Goal: Task Accomplishment & Management: Use online tool/utility

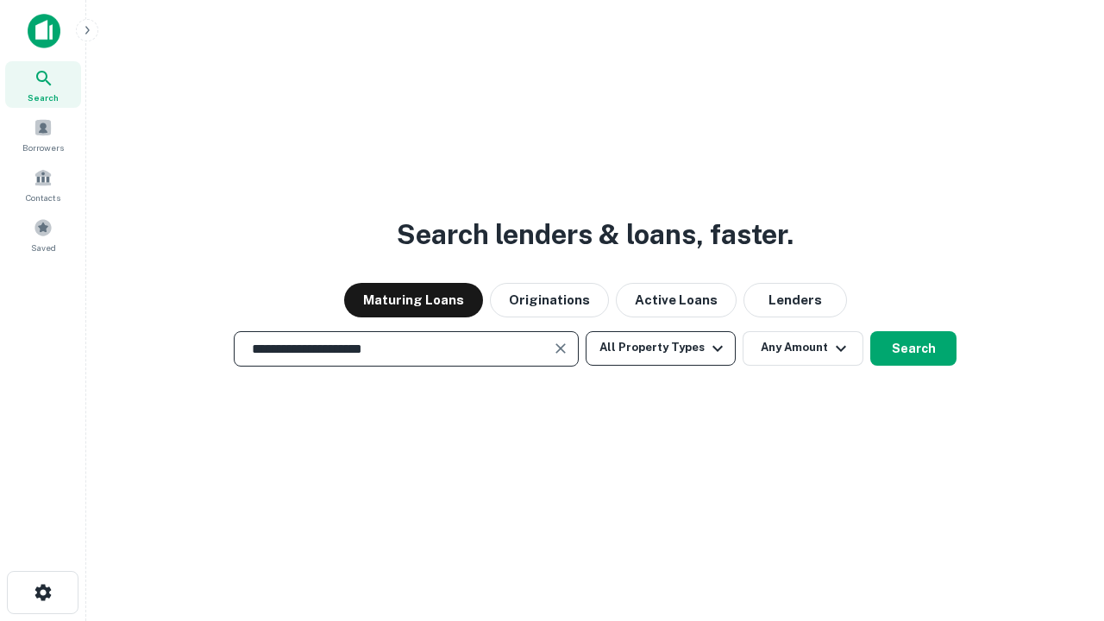
type input "**********"
click at [661, 348] on button "All Property Types" at bounding box center [661, 348] width 150 height 35
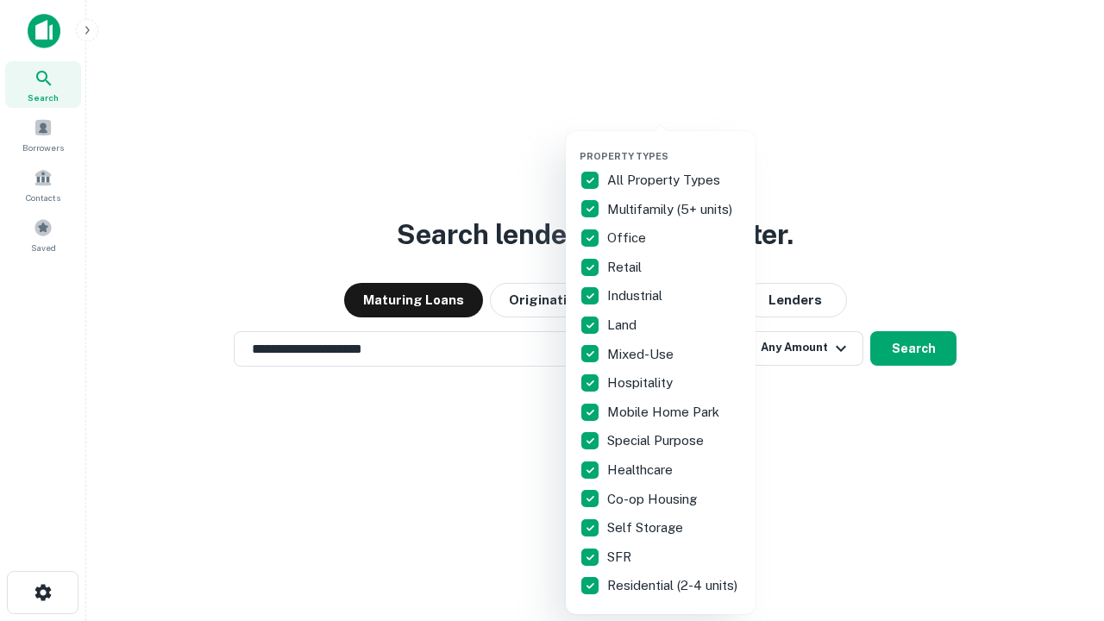
click at [675, 145] on button "button" at bounding box center [675, 145] width 190 height 1
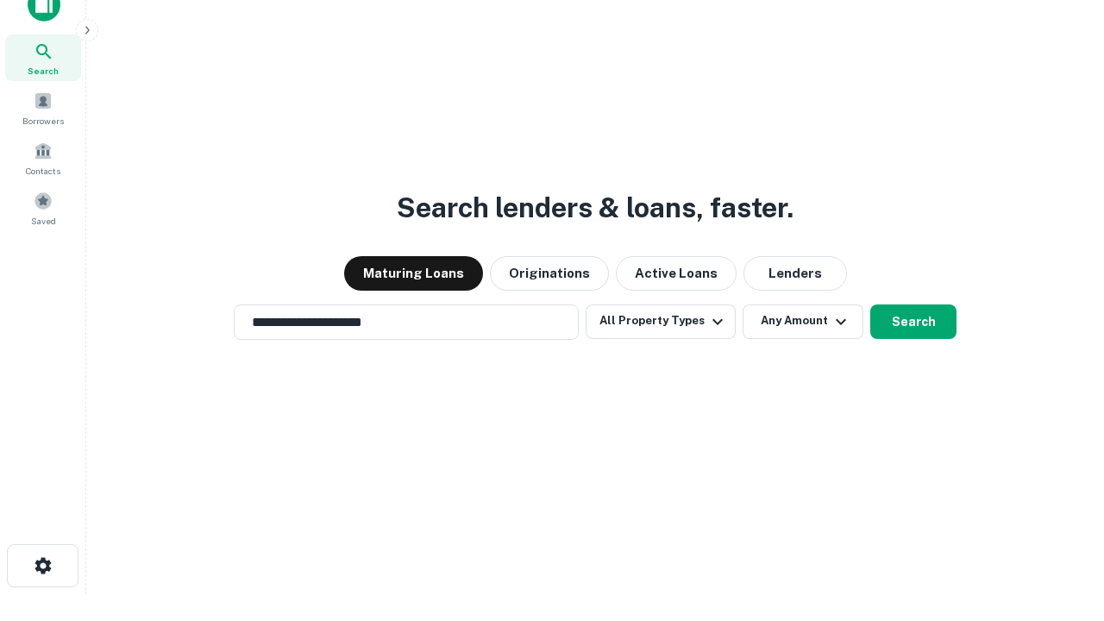
scroll to position [10, 208]
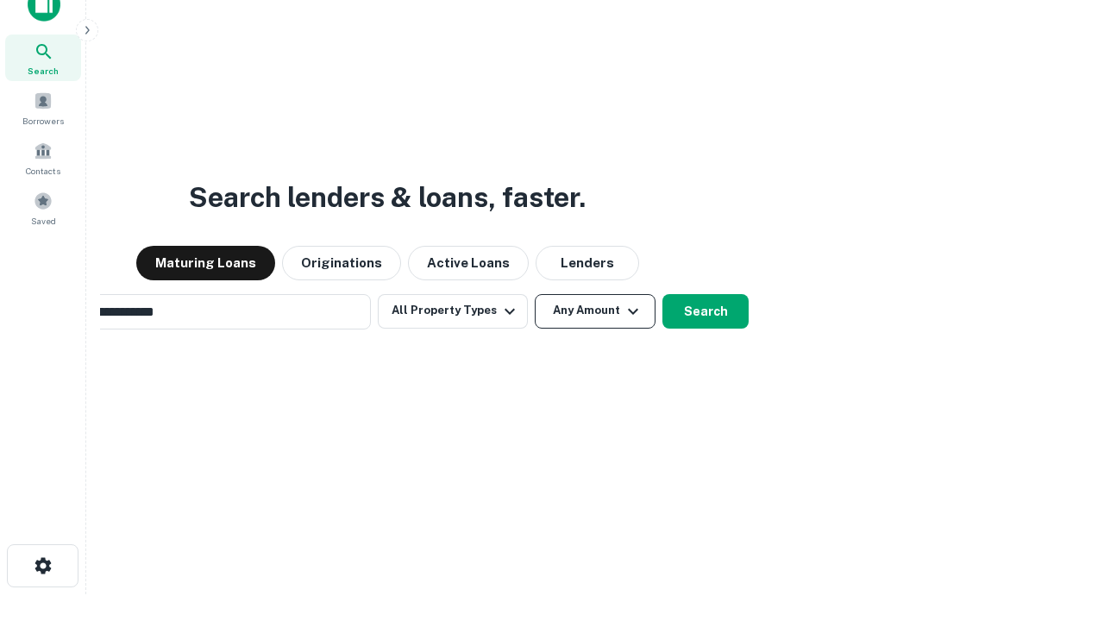
click at [535, 294] on button "Any Amount" at bounding box center [595, 311] width 121 height 35
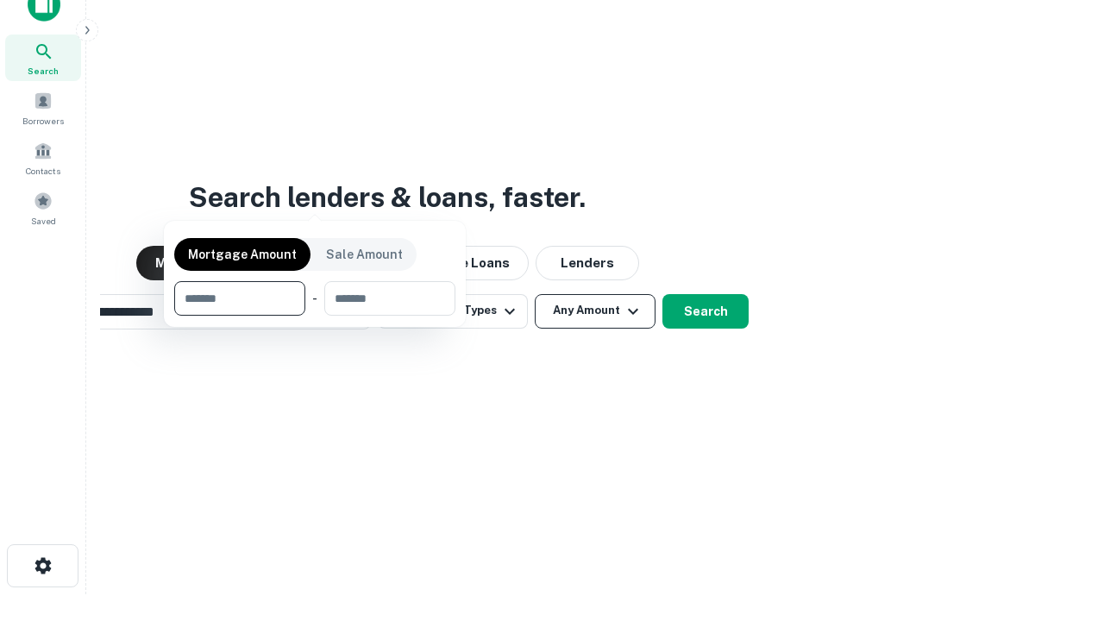
scroll to position [28, 0]
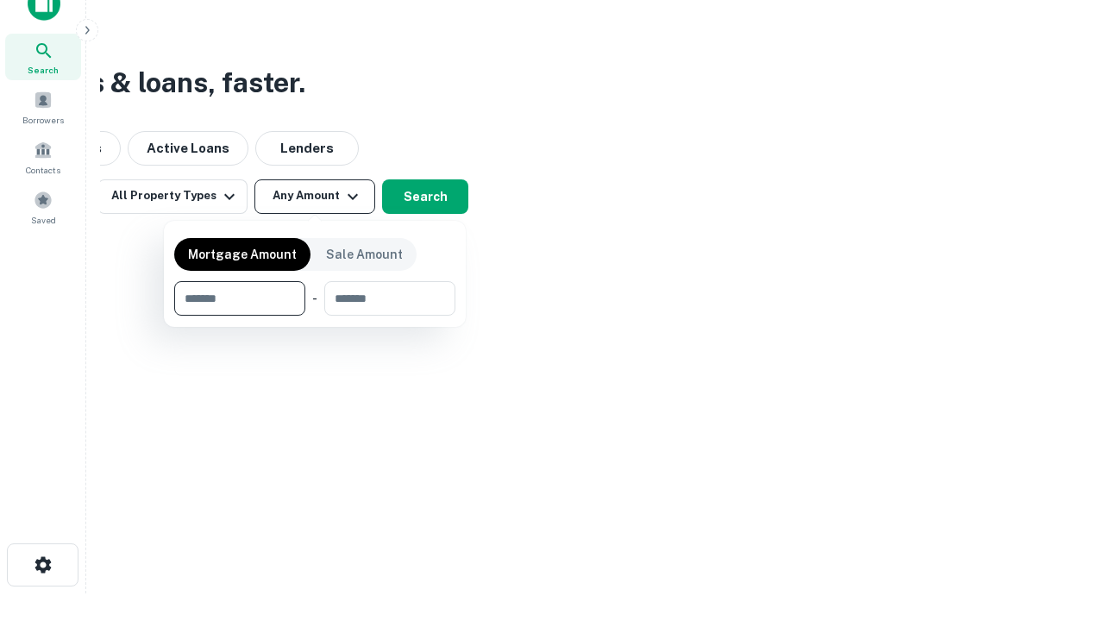
type input "*******"
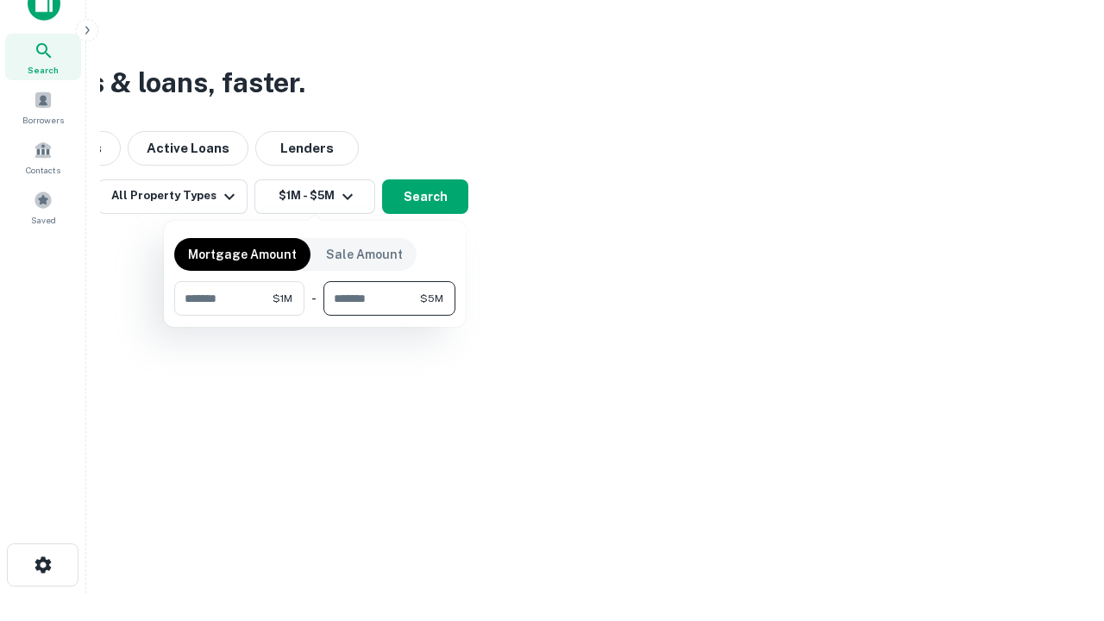
type input "*******"
click at [315, 316] on button "button" at bounding box center [314, 316] width 281 height 1
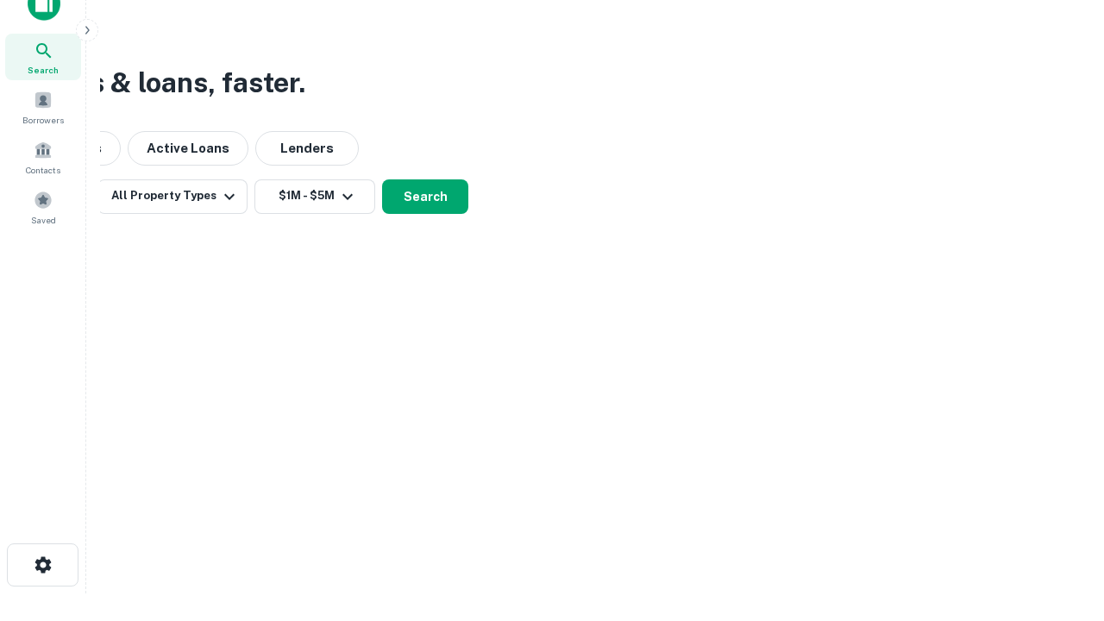
scroll to position [10, 318]
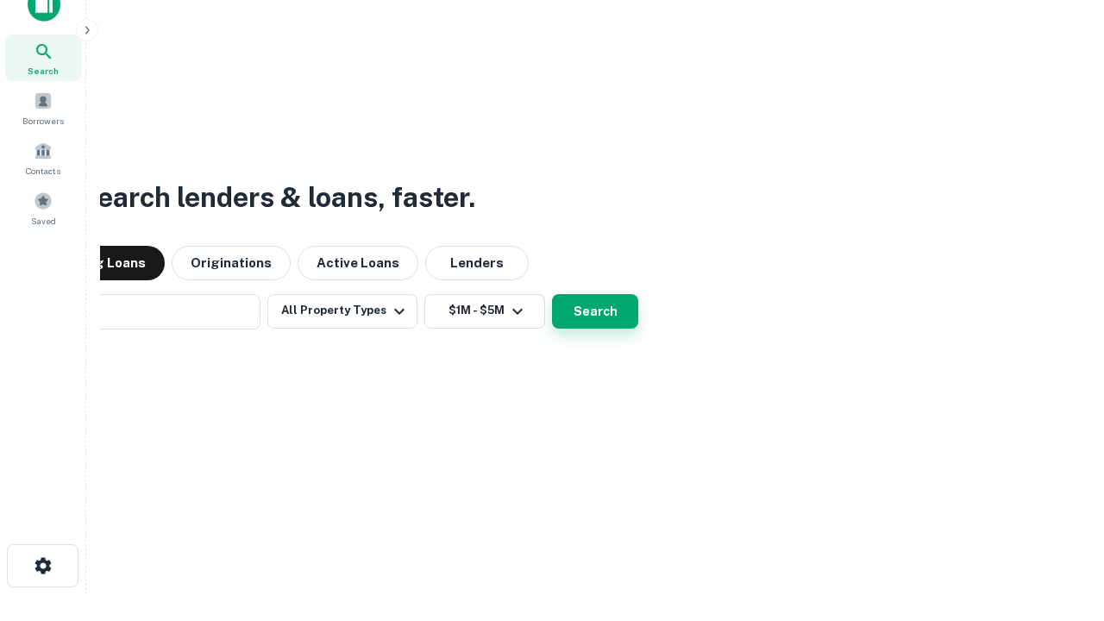
click at [552, 294] on button "Search" at bounding box center [595, 311] width 86 height 35
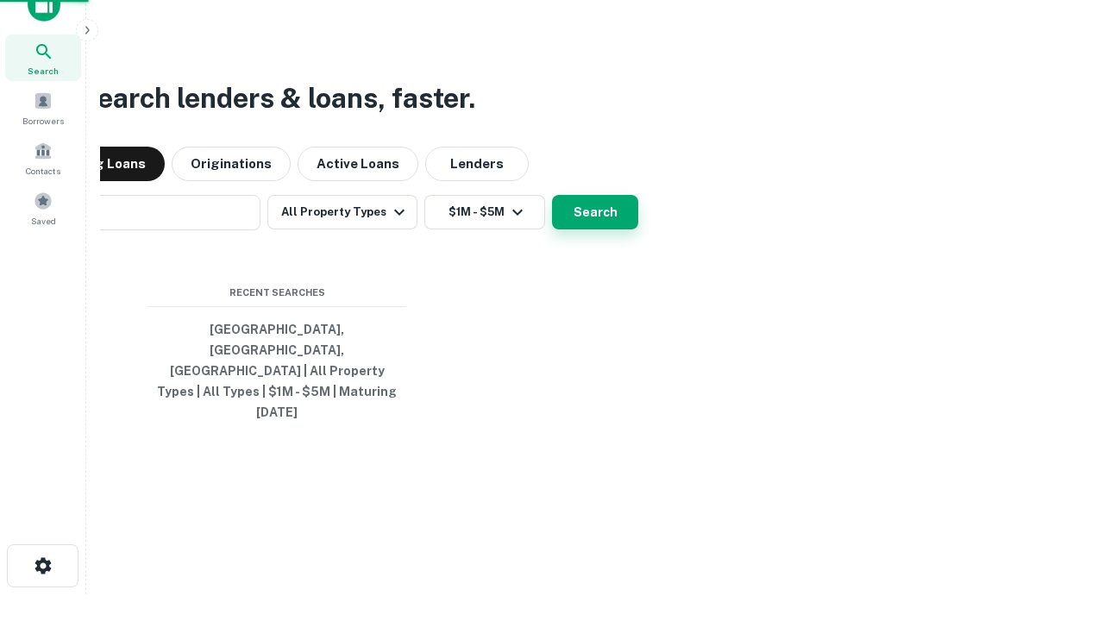
scroll to position [46, 488]
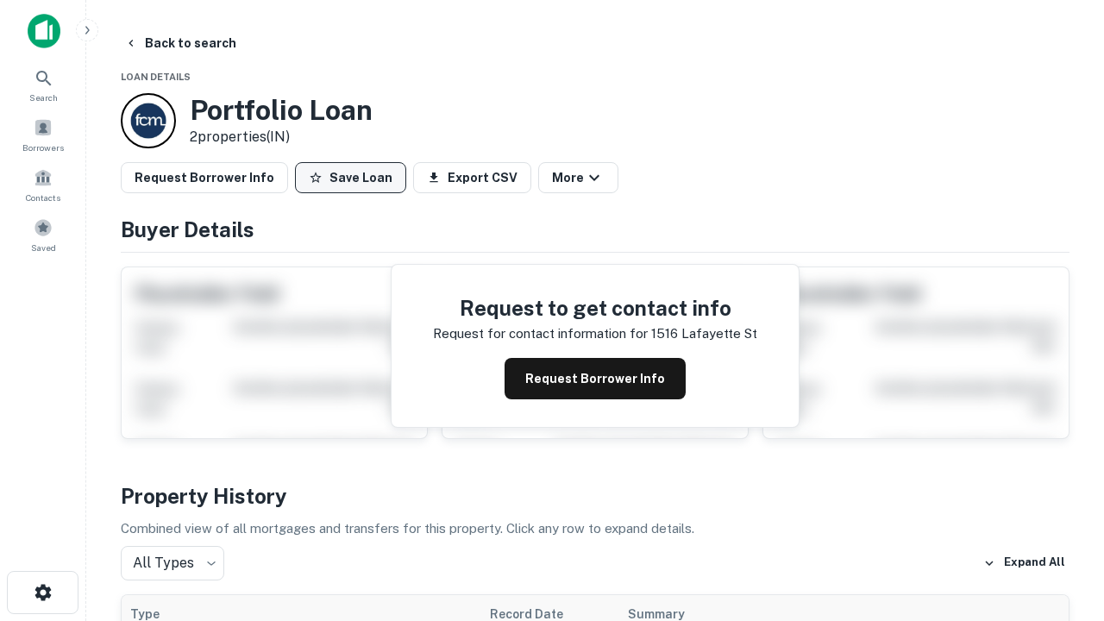
click at [350, 178] on button "Save Loan" at bounding box center [350, 177] width 111 height 31
click at [355, 178] on button "Save Loan" at bounding box center [350, 177] width 111 height 31
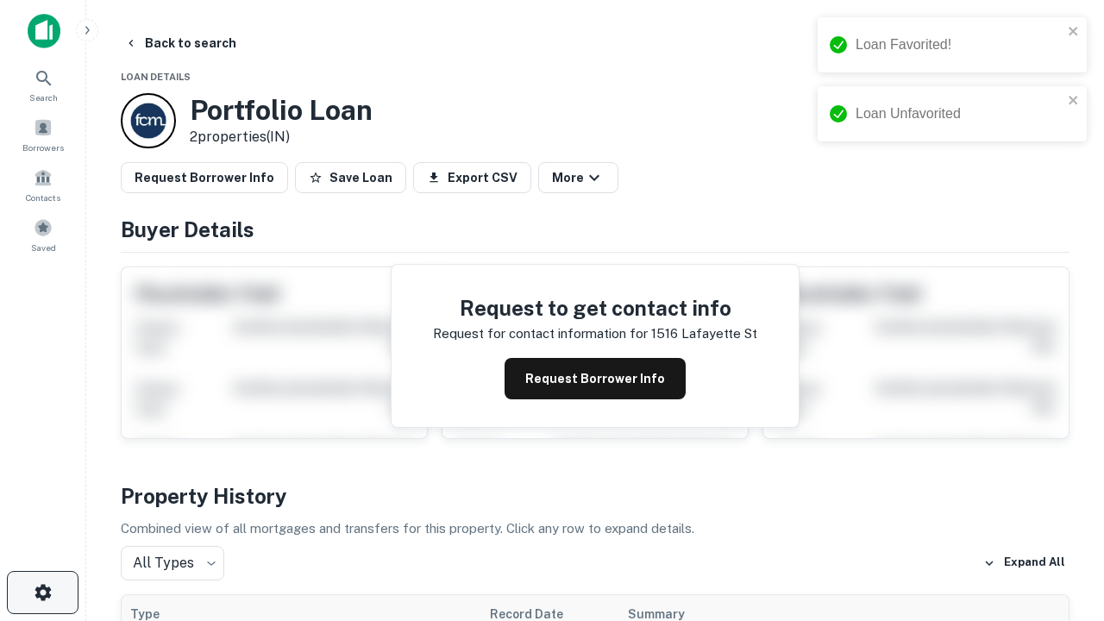
click at [42, 593] on icon "button" at bounding box center [43, 592] width 21 height 21
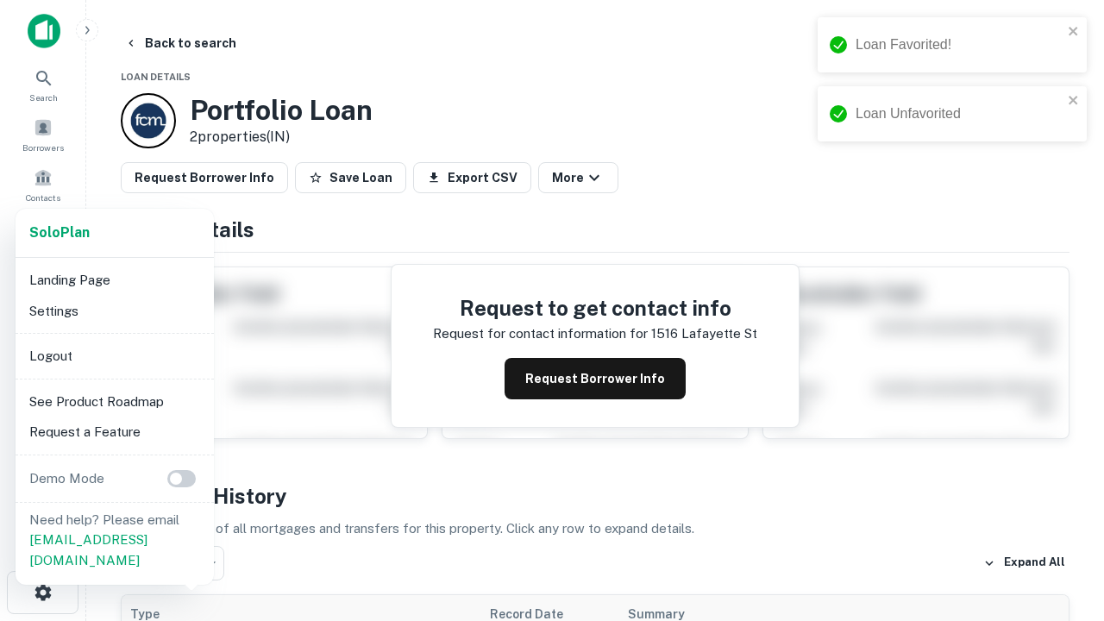
click at [114, 355] on li "Logout" at bounding box center [114, 356] width 185 height 31
